Goal: Communication & Community: Answer question/provide support

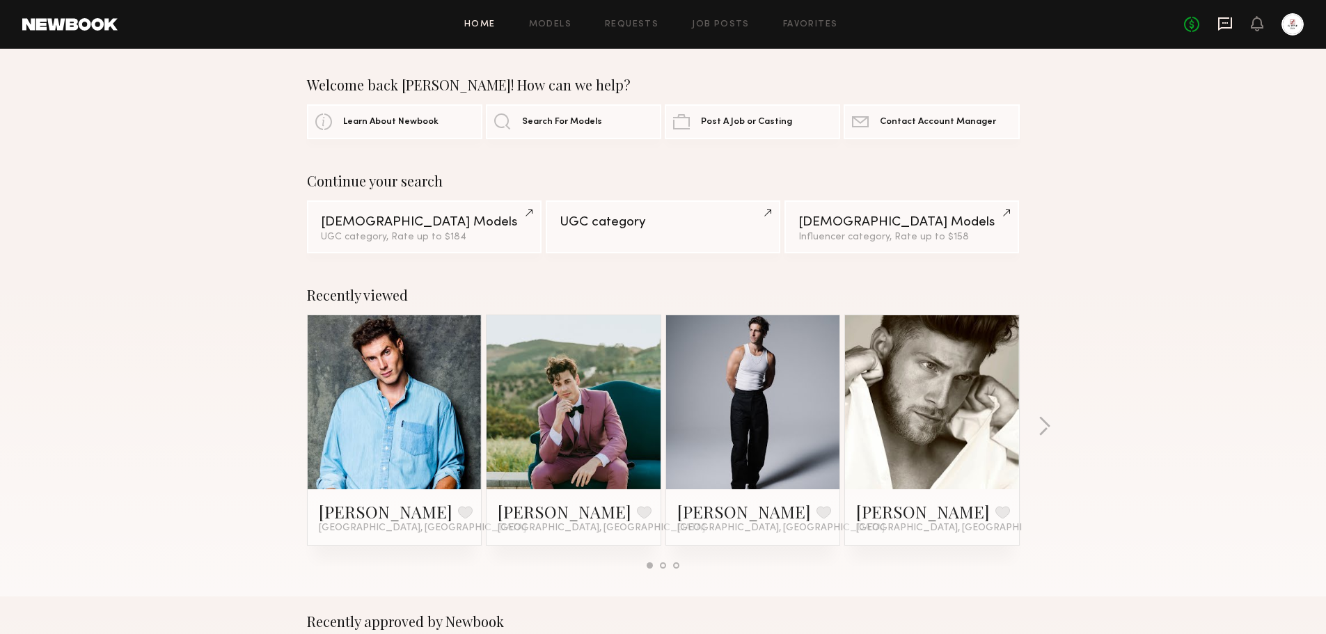
click at [1228, 24] on icon at bounding box center [1224, 23] width 15 height 15
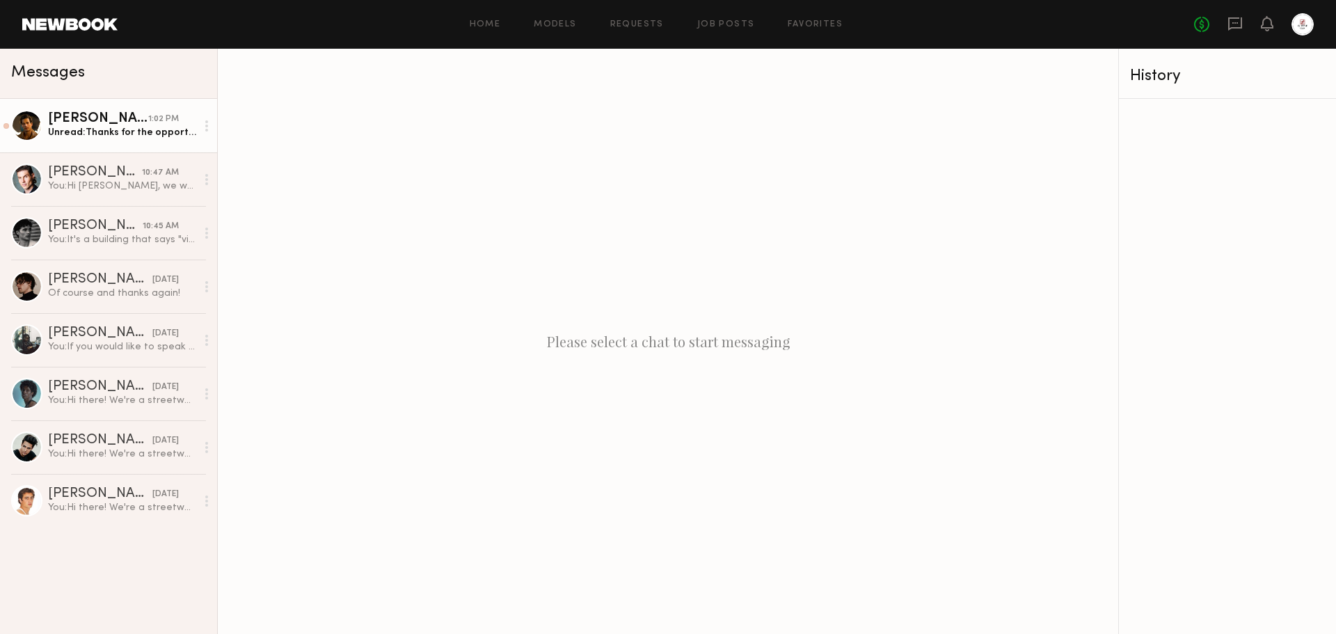
click at [139, 132] on div "Unread: Thanks for the opportunity. I’m happy to attend. Can you share with me …" at bounding box center [122, 132] width 148 height 13
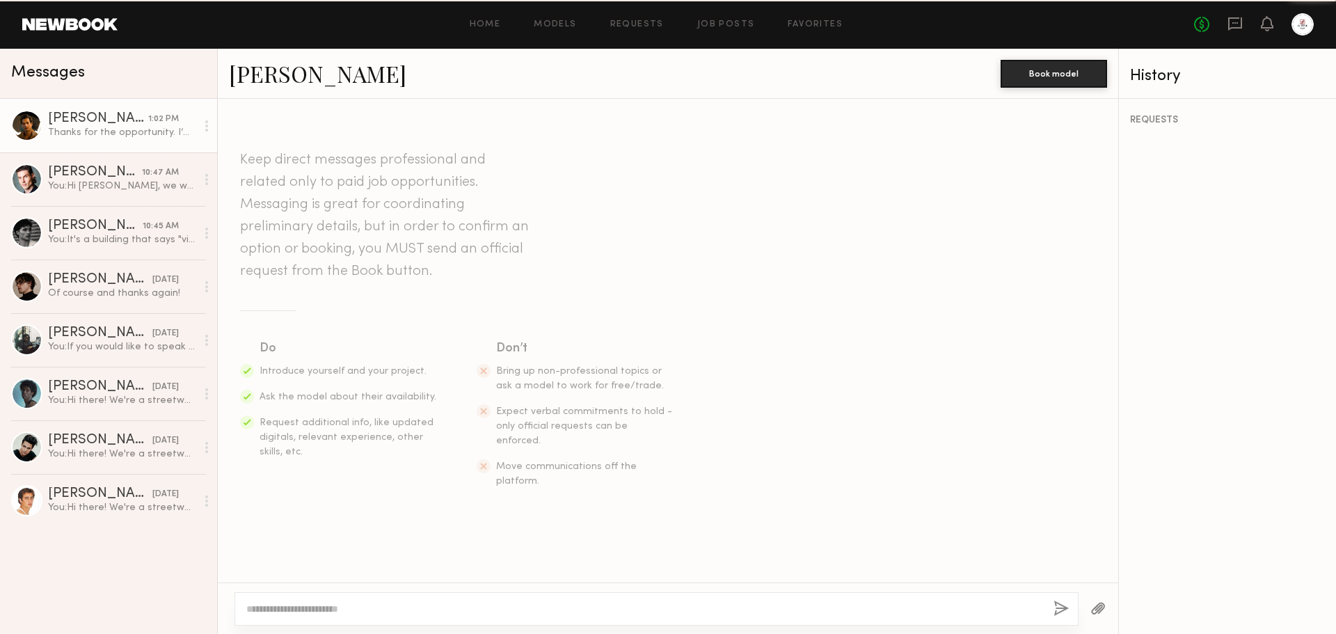
scroll to position [352, 0]
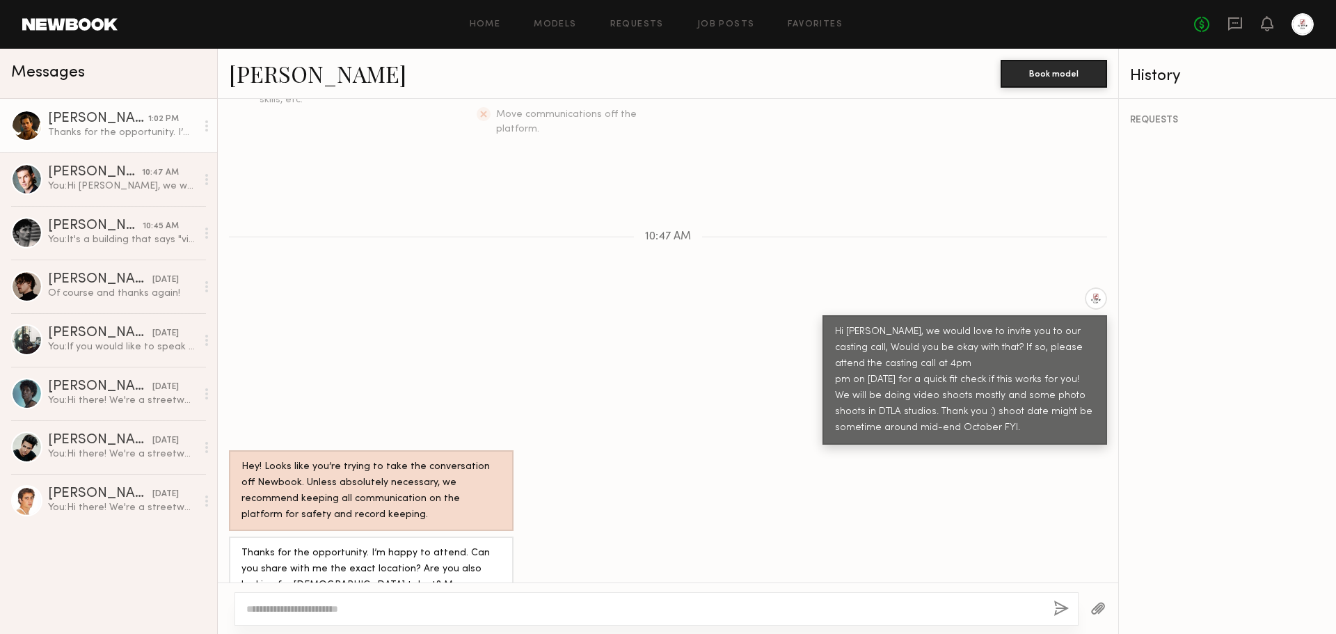
click at [490, 599] on div at bounding box center [657, 608] width 844 height 33
click at [483, 608] on textarea at bounding box center [644, 609] width 796 height 14
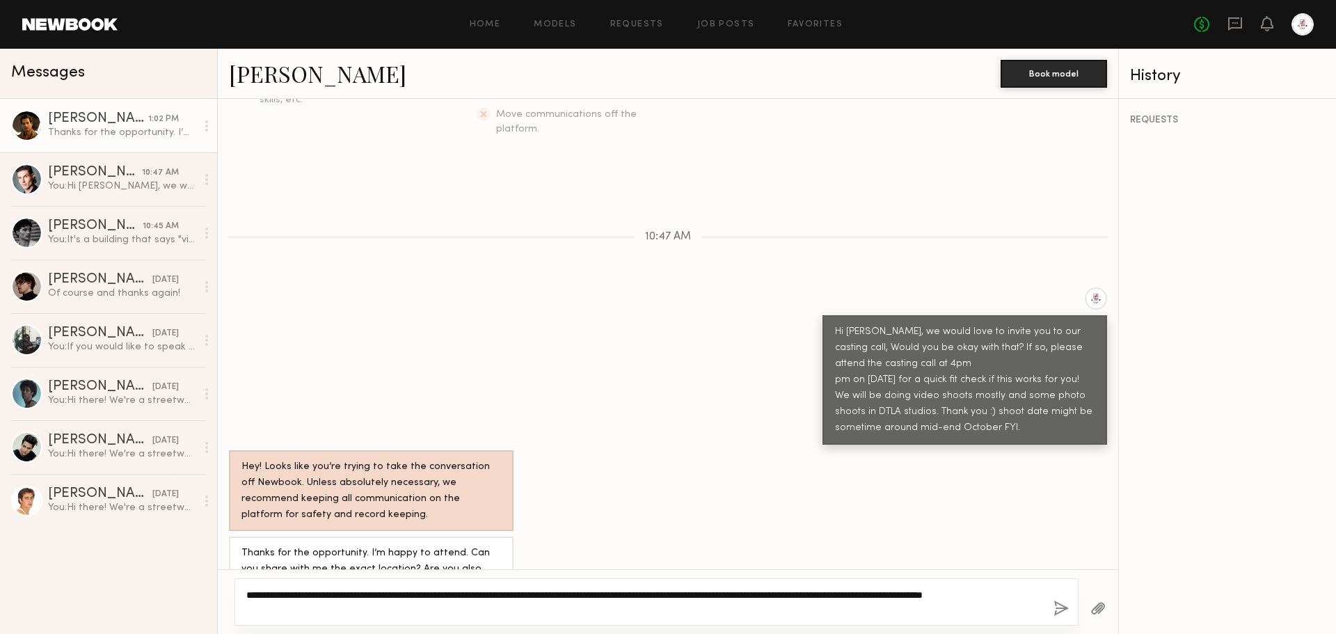
type textarea "**********"
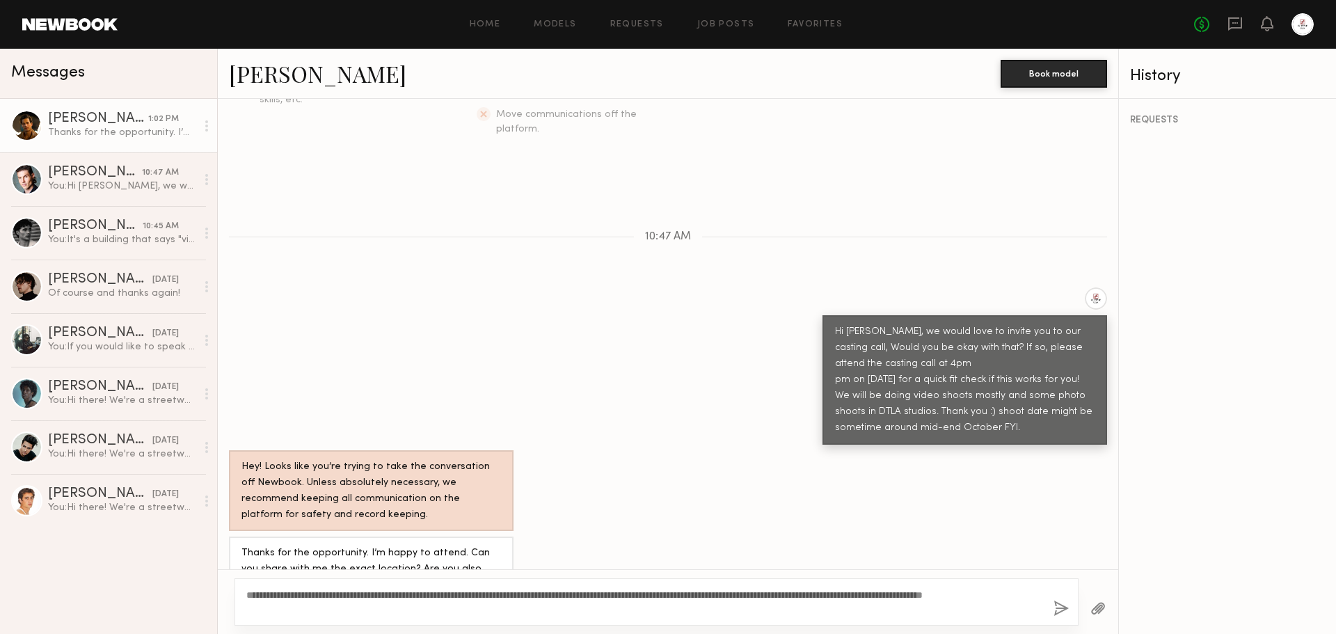
click at [1061, 608] on button "button" at bounding box center [1061, 609] width 15 height 17
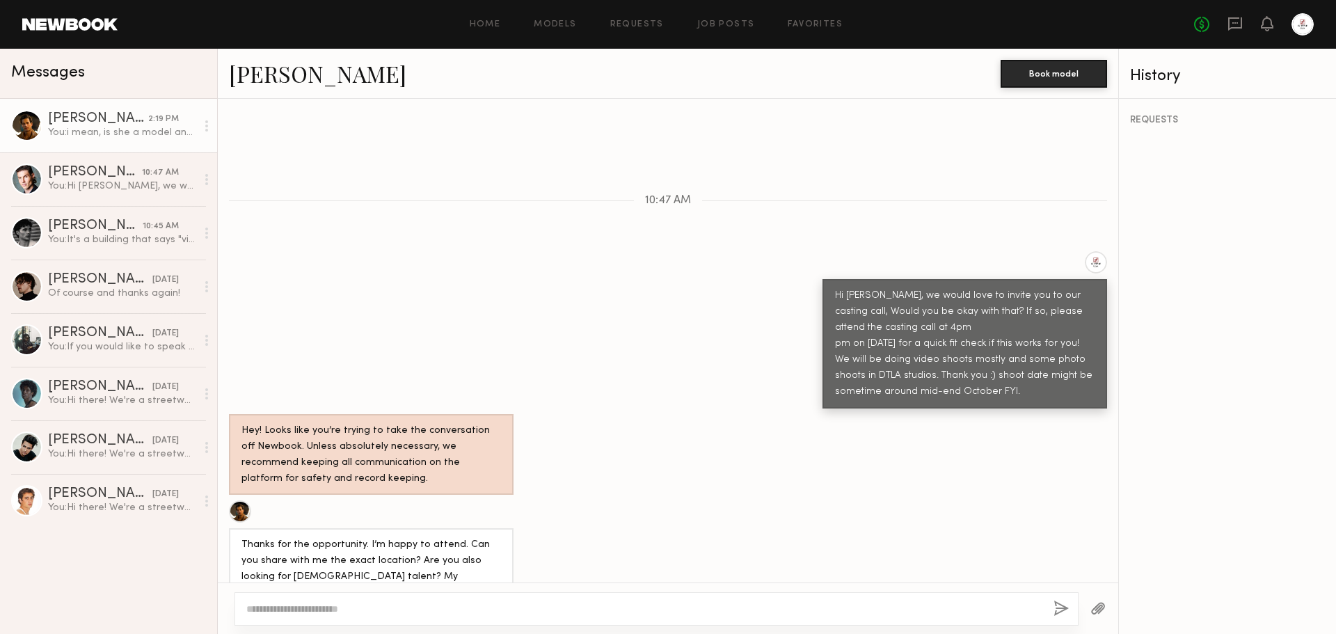
scroll to position [384, 0]
